Goal: Task Accomplishment & Management: Manage account settings

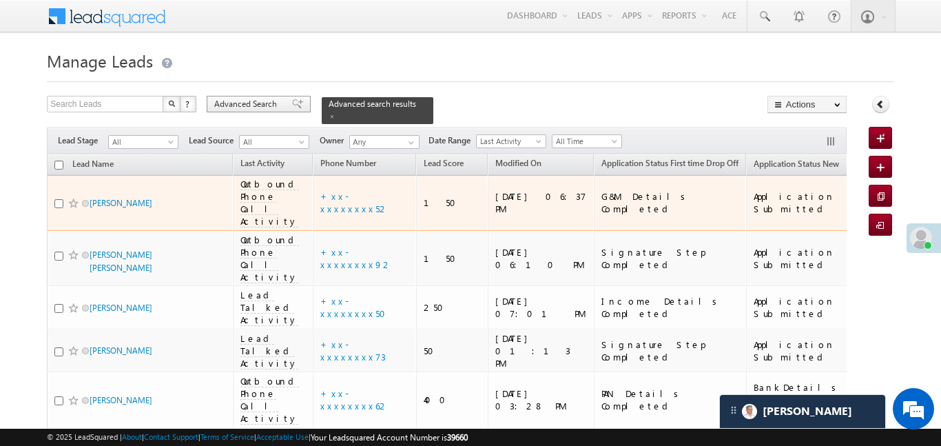
click at [268, 112] on div "Advanced Search" at bounding box center [259, 104] width 104 height 17
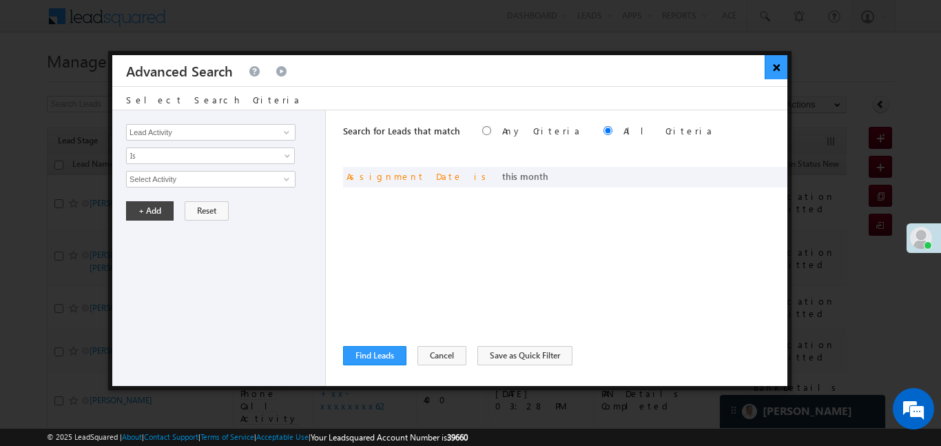
click at [776, 68] on button "×" at bounding box center [775, 67] width 23 height 24
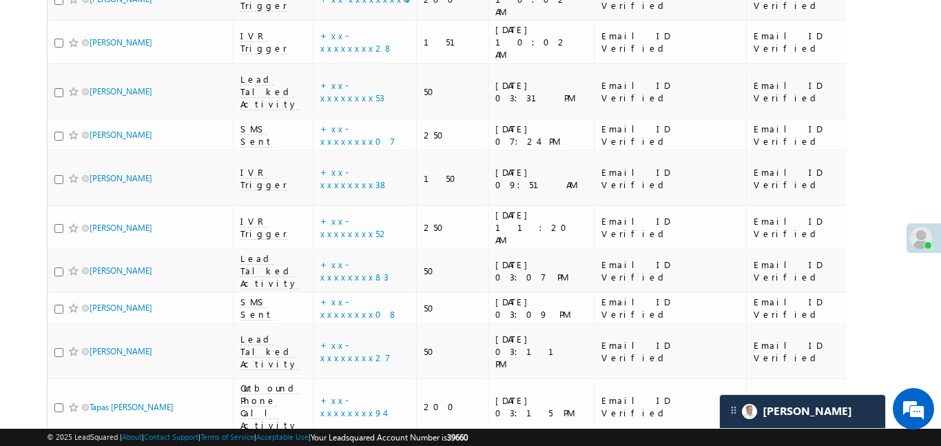
scroll to position [555, 0]
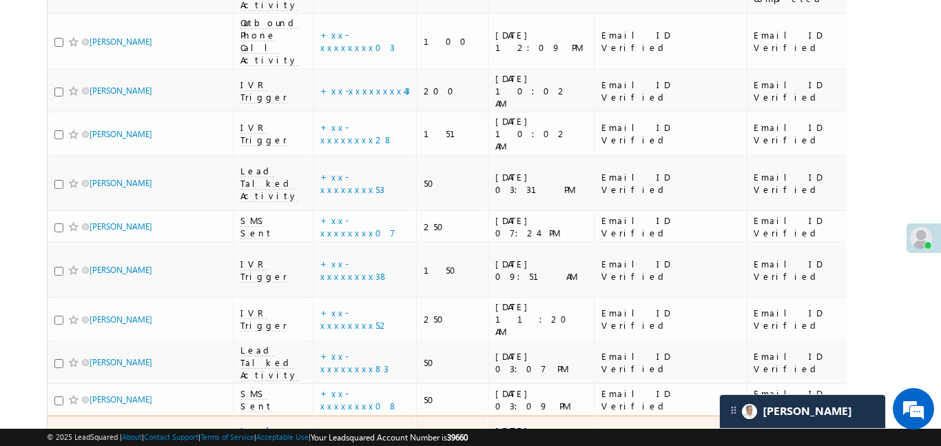
click at [753, 430] on div "Email ID Verified" at bounding box center [803, 442] width 100 height 25
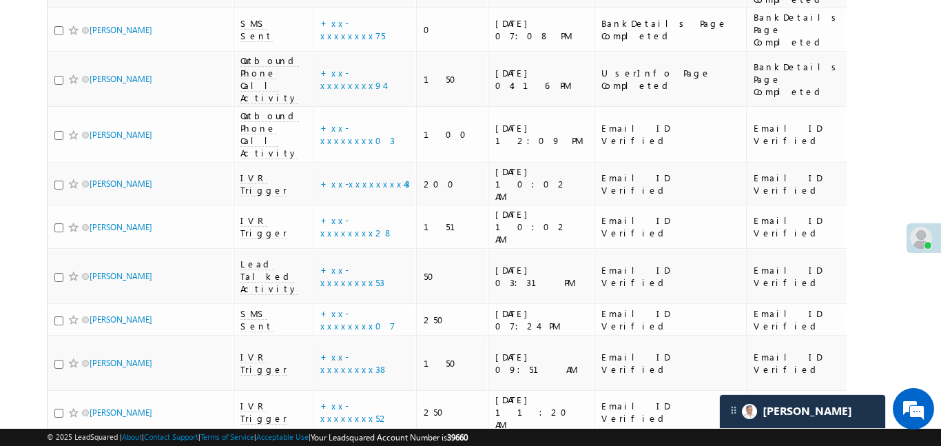
scroll to position [0, 0]
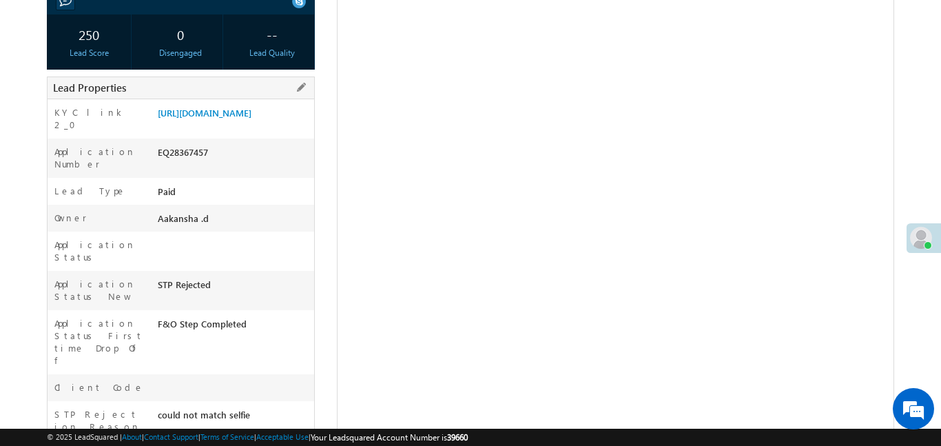
scroll to position [236, 0]
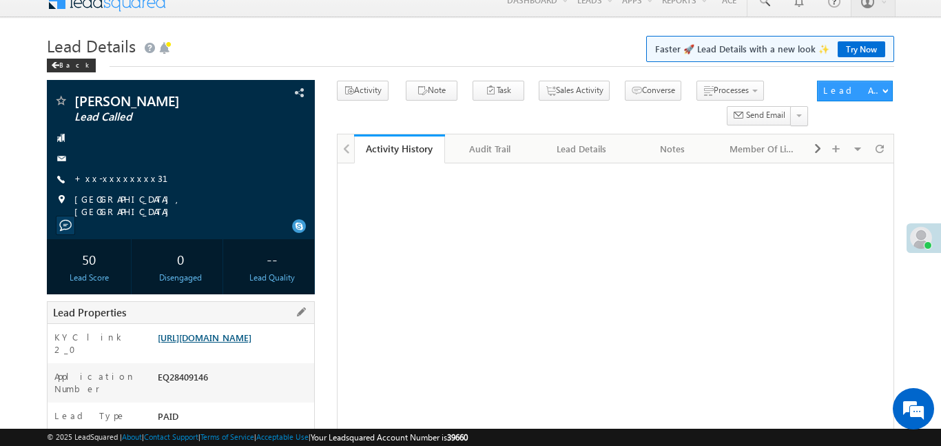
scroll to position [98, 0]
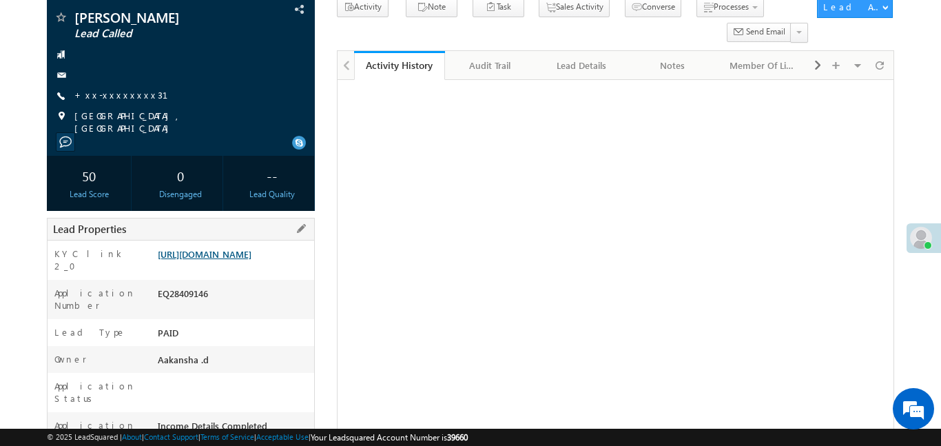
click at [243, 260] on link "[URL][DOMAIN_NAME]" at bounding box center [205, 254] width 94 height 12
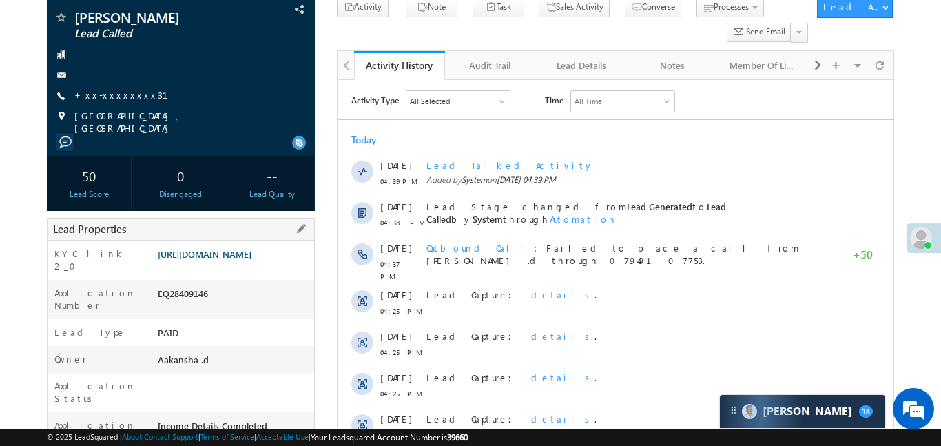
scroll to position [0, 0]
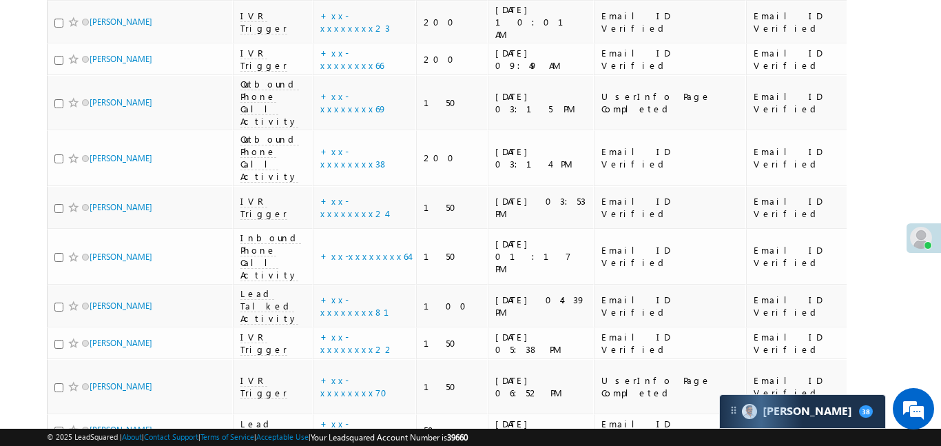
scroll to position [4922, 0]
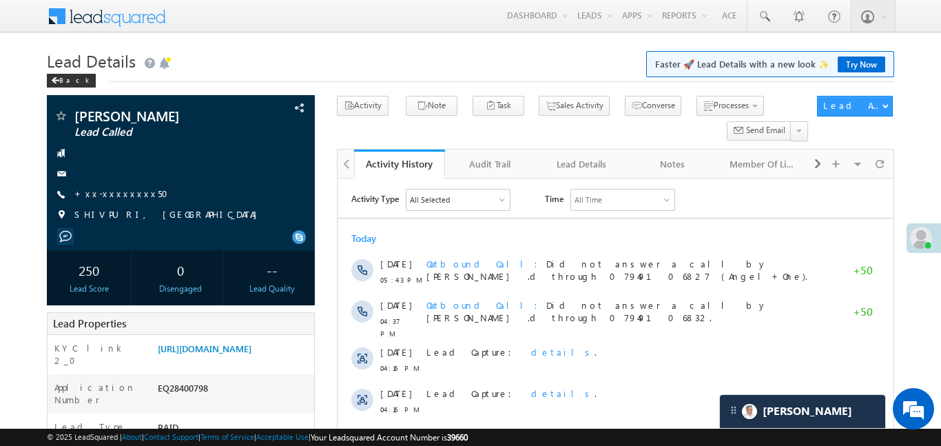
scroll to position [582, 0]
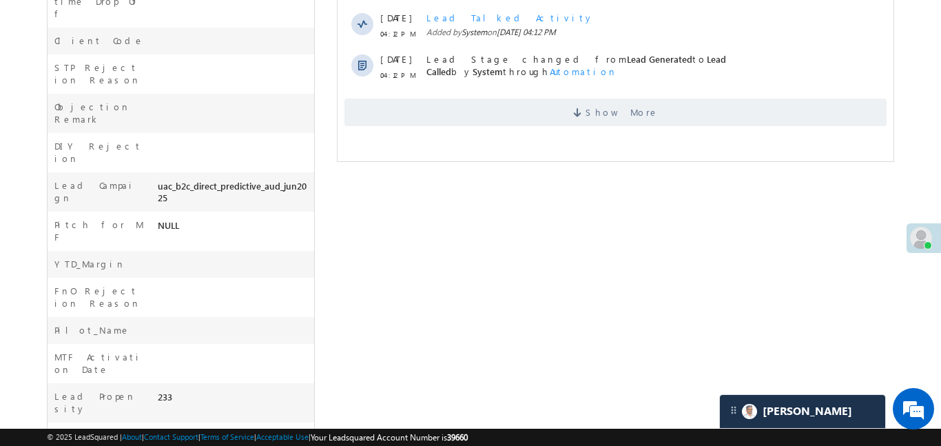
click at [523, 110] on span "Show More" at bounding box center [615, 112] width 542 height 28
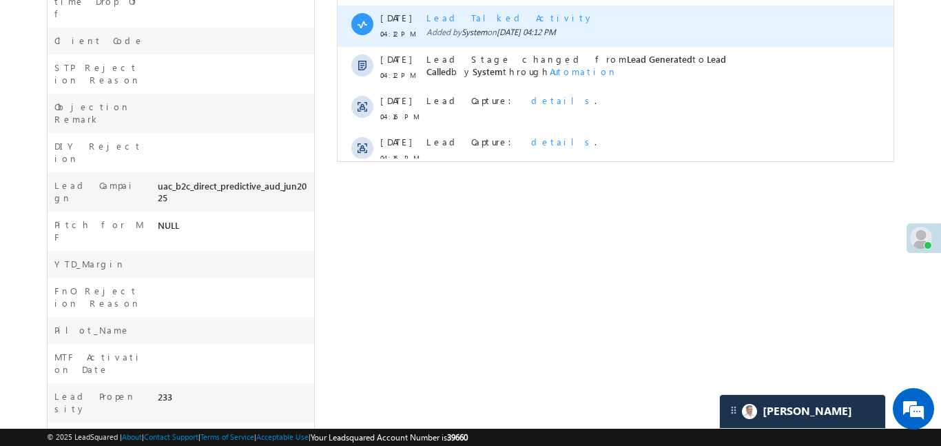
scroll to position [575, 0]
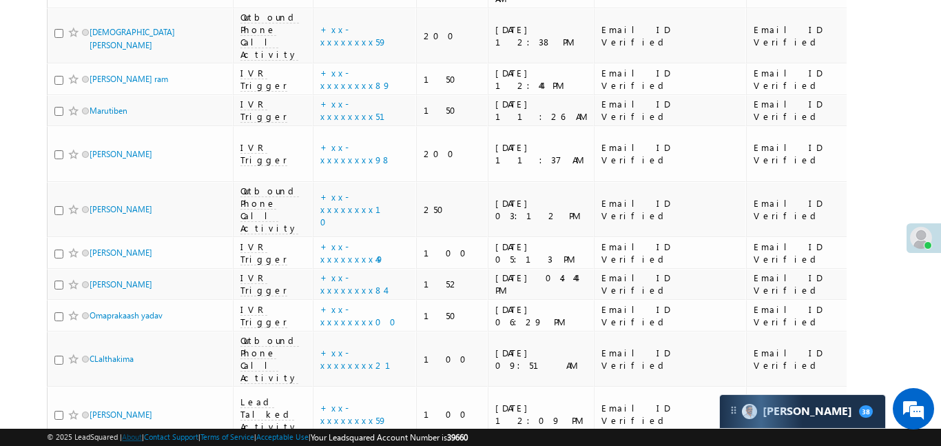
scroll to position [4444, 0]
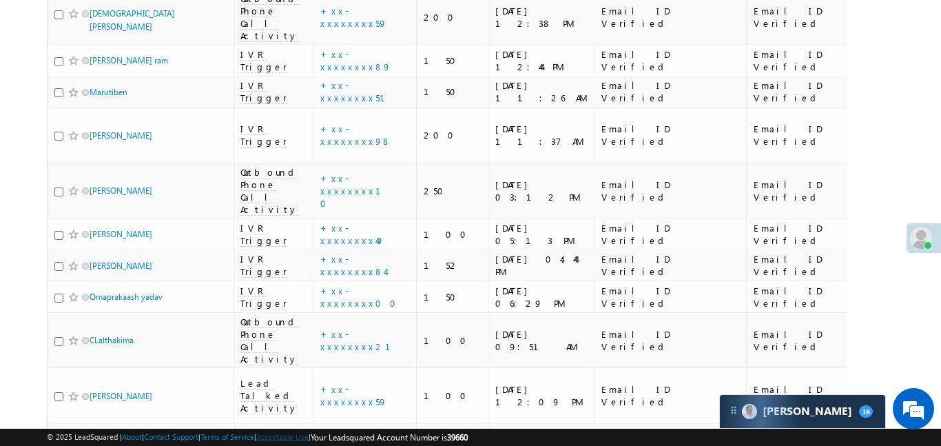
click at [271, 434] on link "Acceptable Use" at bounding box center [282, 436] width 52 height 9
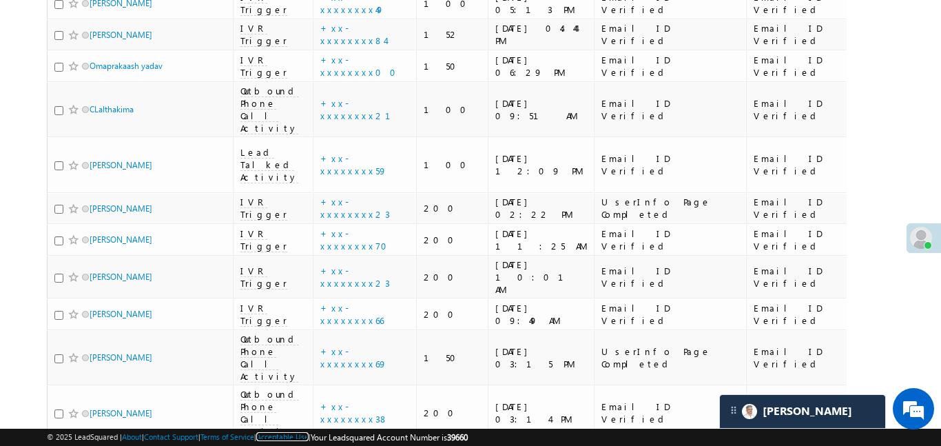
scroll to position [4544, 0]
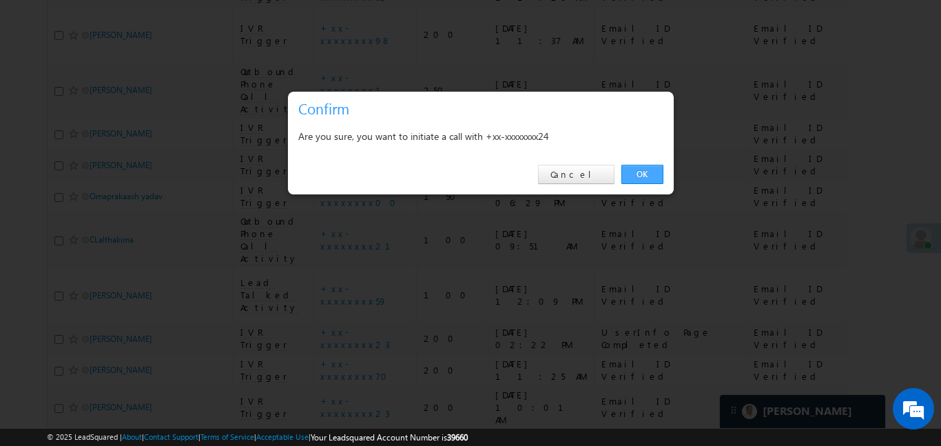
click at [631, 178] on link "OK" at bounding box center [642, 174] width 42 height 19
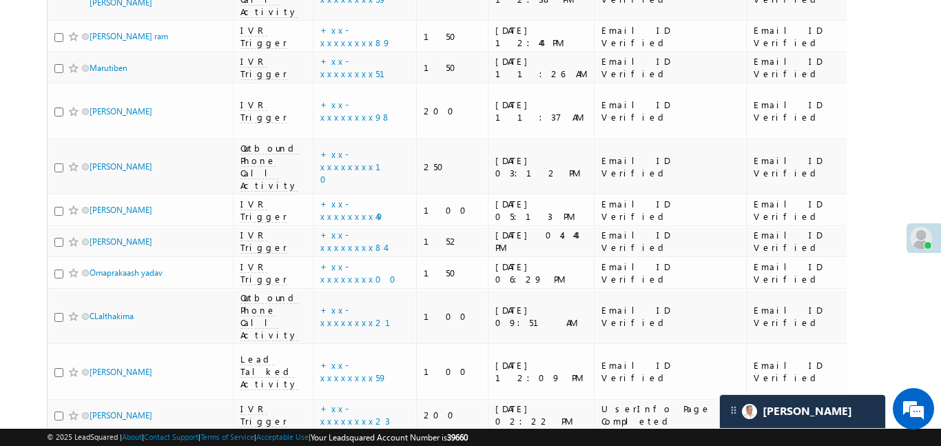
scroll to position [4528, 0]
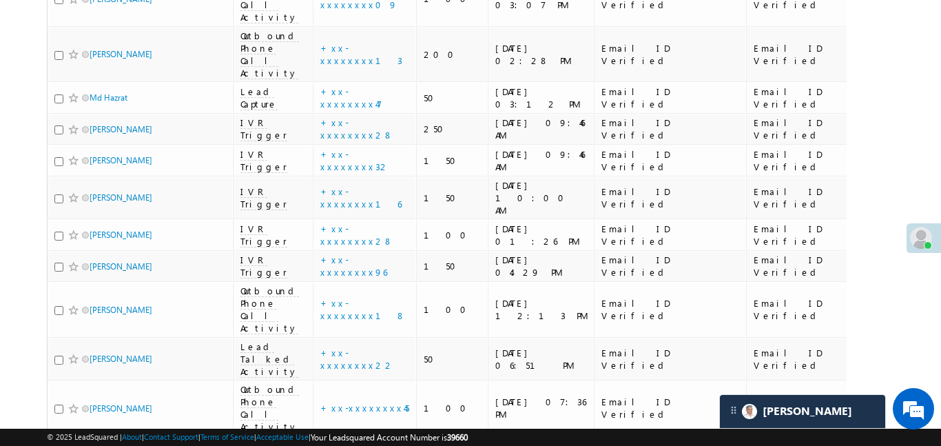
scroll to position [3641, 0]
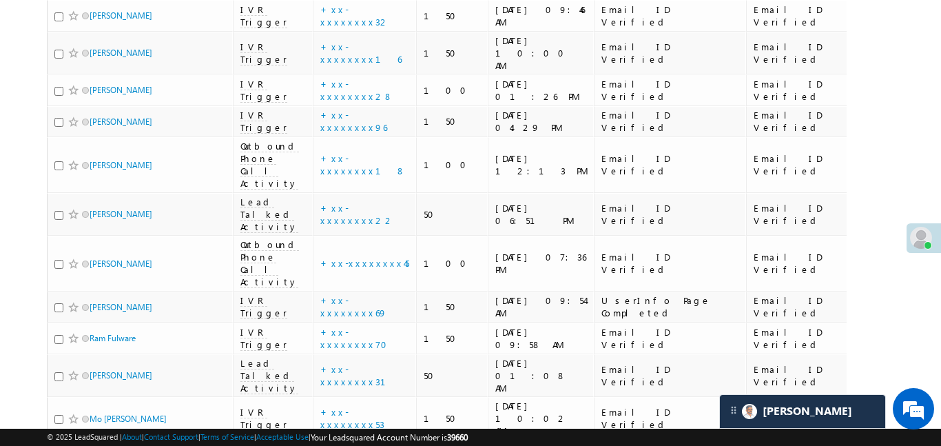
scroll to position [4420, 0]
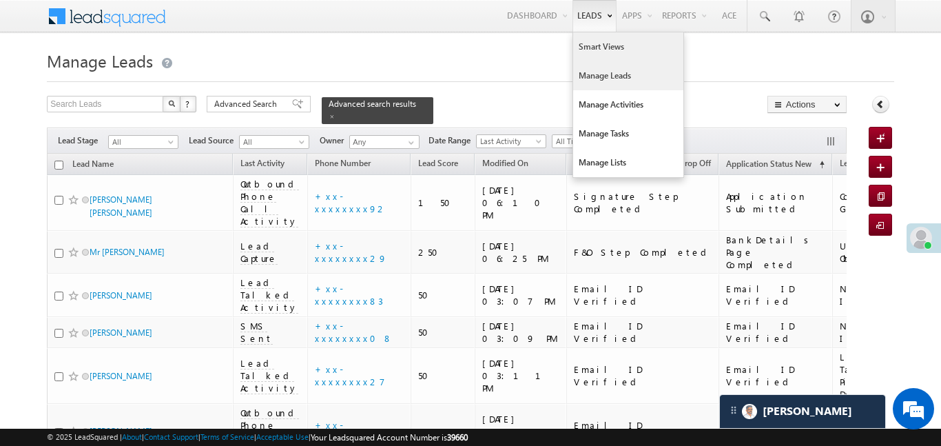
click at [605, 52] on link "Smart Views" at bounding box center [628, 46] width 110 height 29
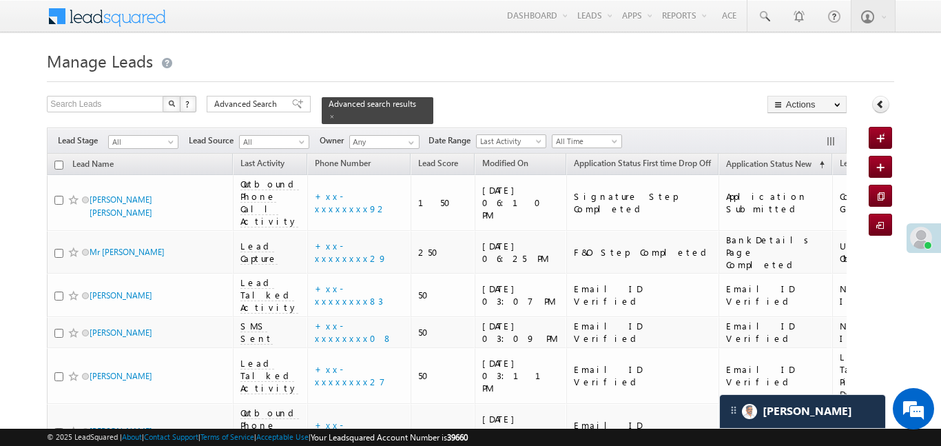
drag, startPoint x: 605, startPoint y: 52, endPoint x: 194, endPoint y: 2, distance: 414.2
click at [0, 0] on link "Smart Views" at bounding box center [0, 0] width 0 height 0
